Goal: Task Accomplishment & Management: Use online tool/utility

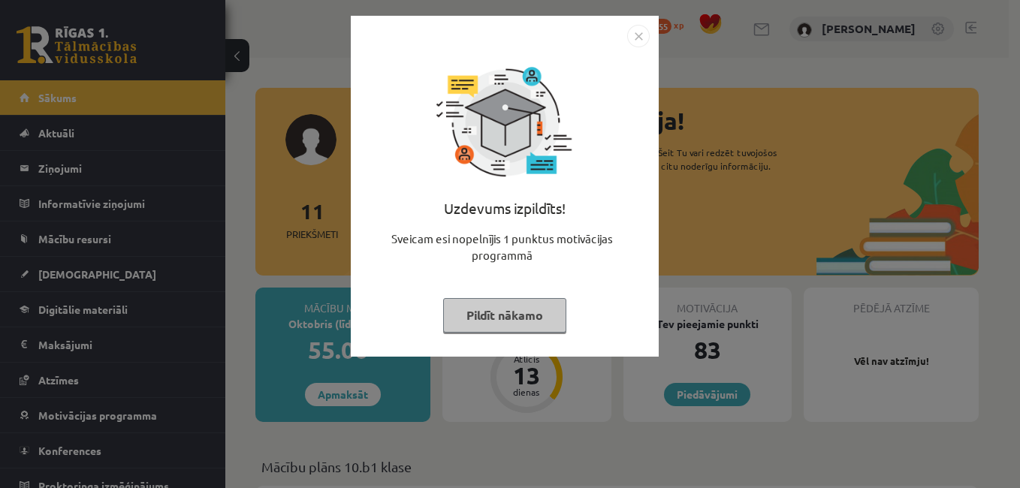
click at [635, 39] on img "Close" at bounding box center [638, 36] width 23 height 23
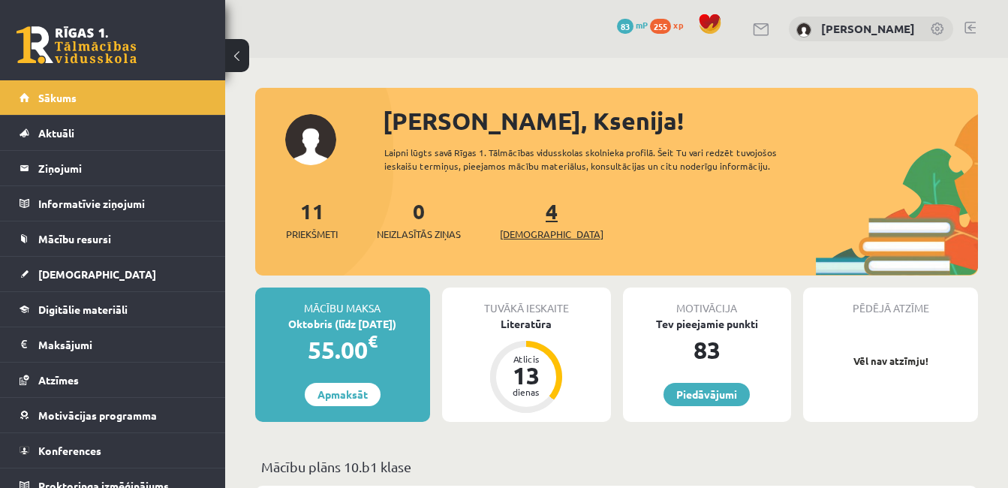
click at [523, 230] on span "[DEMOGRAPHIC_DATA]" at bounding box center [552, 234] width 104 height 15
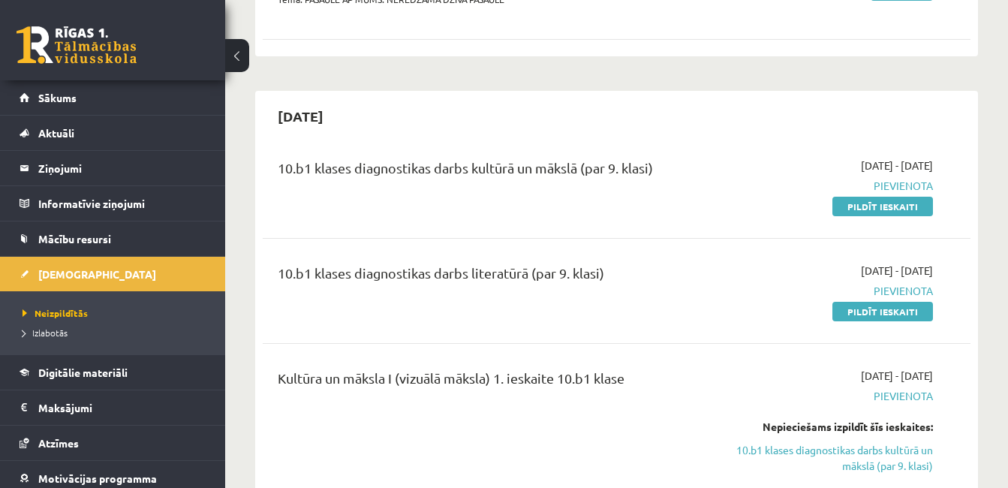
scroll to position [270, 0]
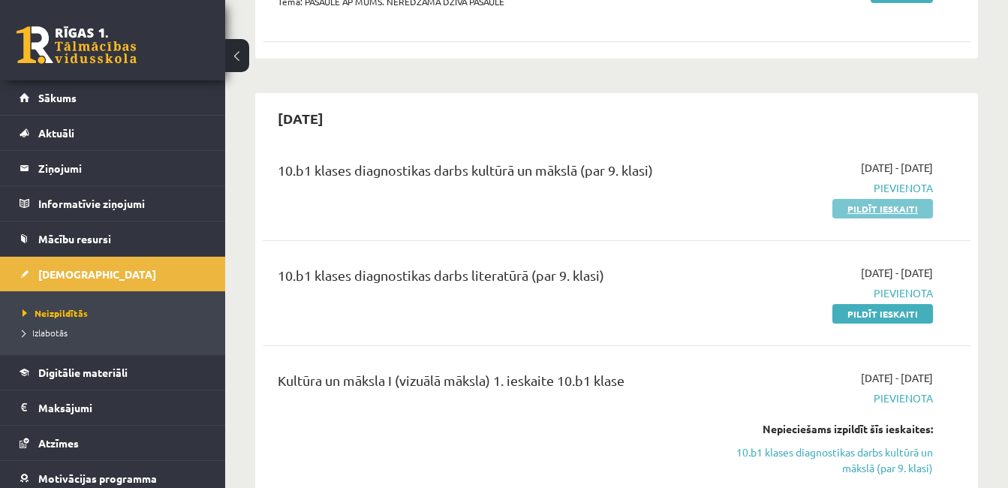
click at [879, 209] on link "Pildīt ieskaiti" at bounding box center [883, 209] width 101 height 20
click at [860, 317] on link "Pildīt ieskaiti" at bounding box center [883, 314] width 101 height 20
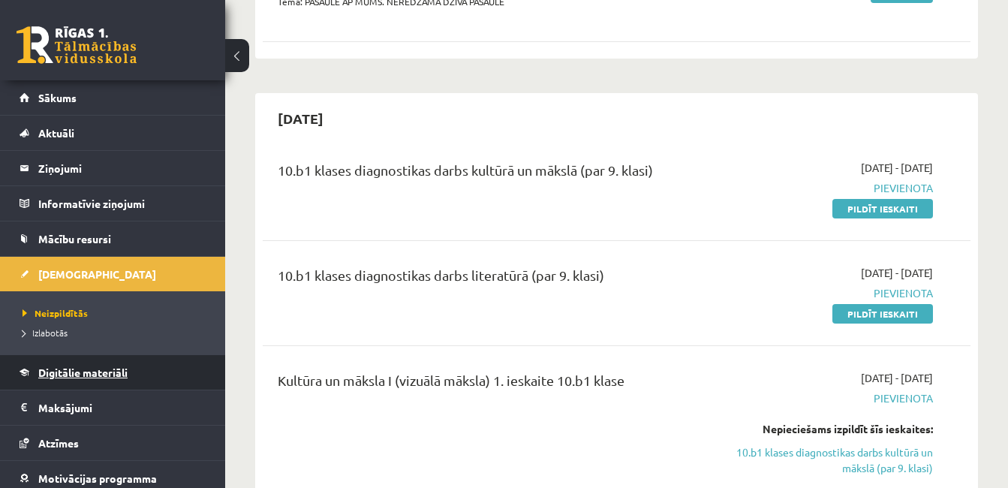
click at [63, 378] on link "Digitālie materiāli" at bounding box center [113, 372] width 187 height 35
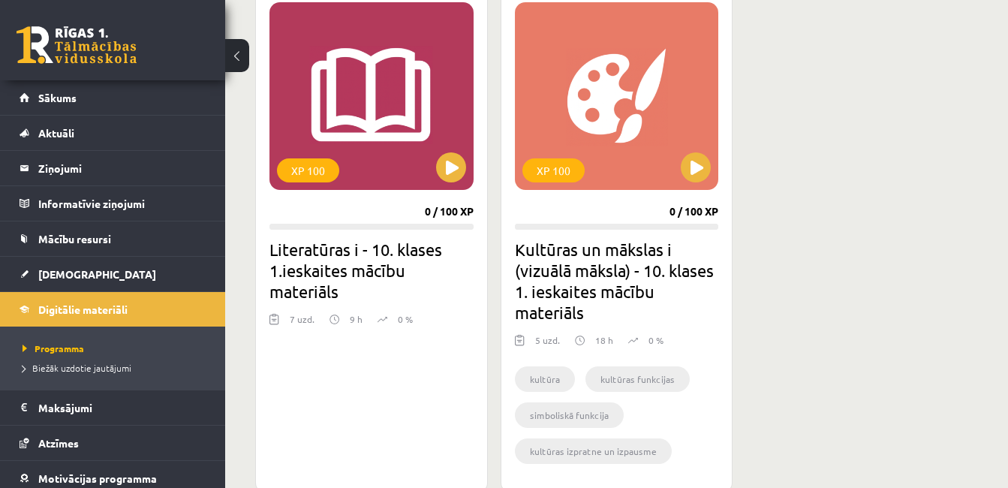
scroll to position [432, 0]
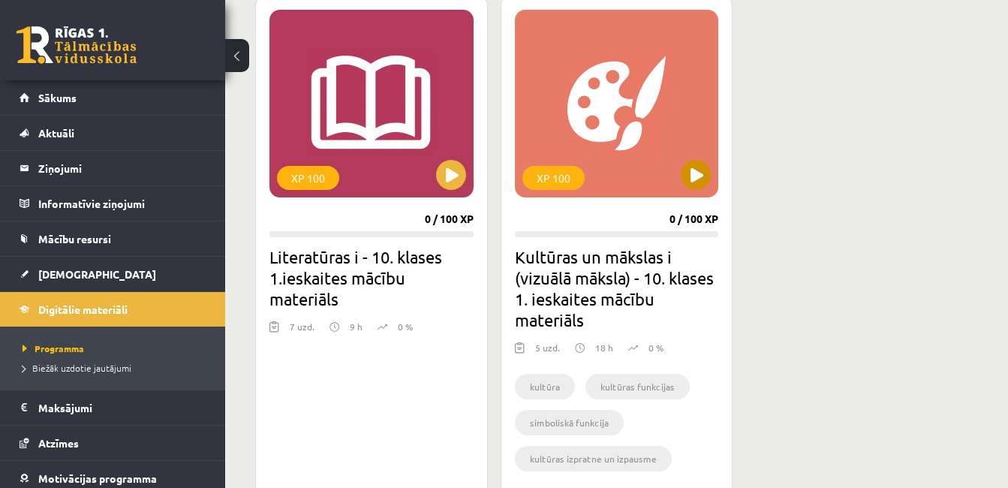
click at [606, 125] on div "XP 100" at bounding box center [617, 104] width 204 height 188
click at [680, 109] on div "XP 100" at bounding box center [617, 104] width 204 height 188
